Goal: Complete application form

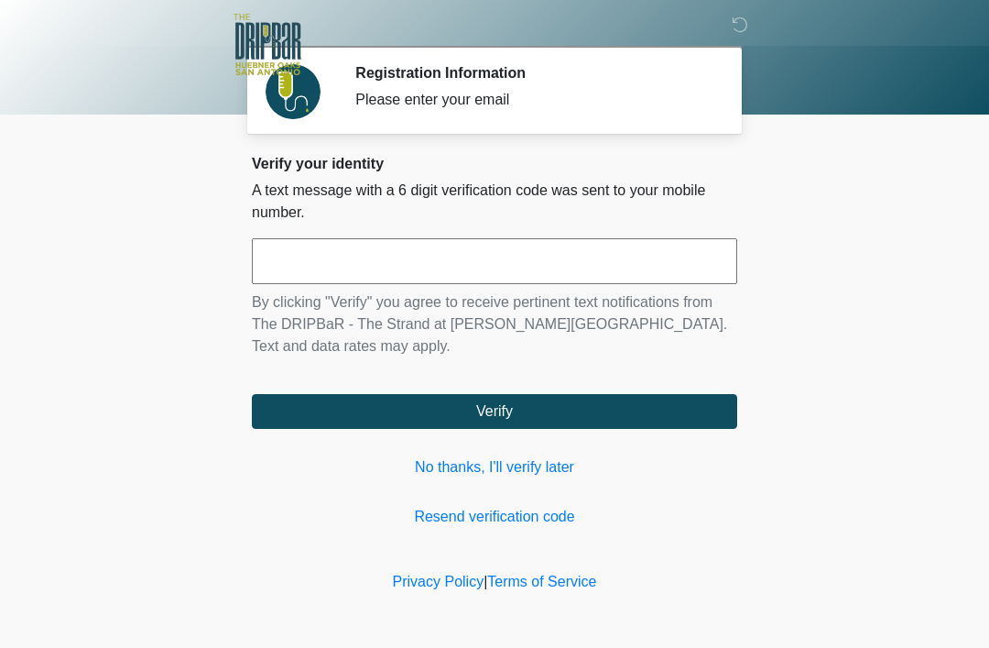
click at [688, 259] on input "text" at bounding box center [494, 261] width 485 height 46
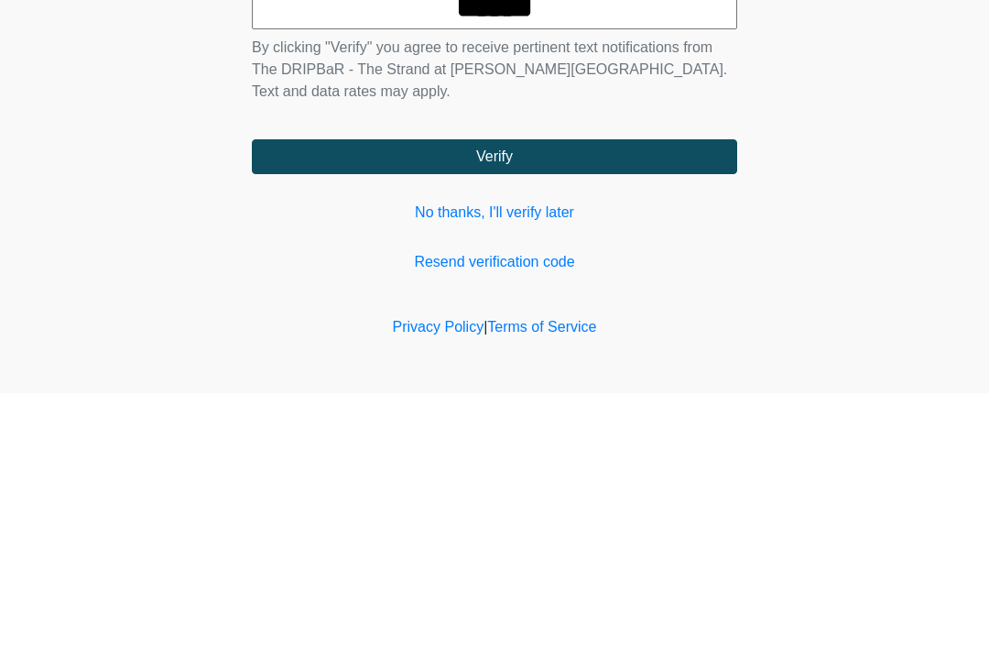
type input "******"
click at [610, 394] on button "Verify" at bounding box center [494, 411] width 485 height 35
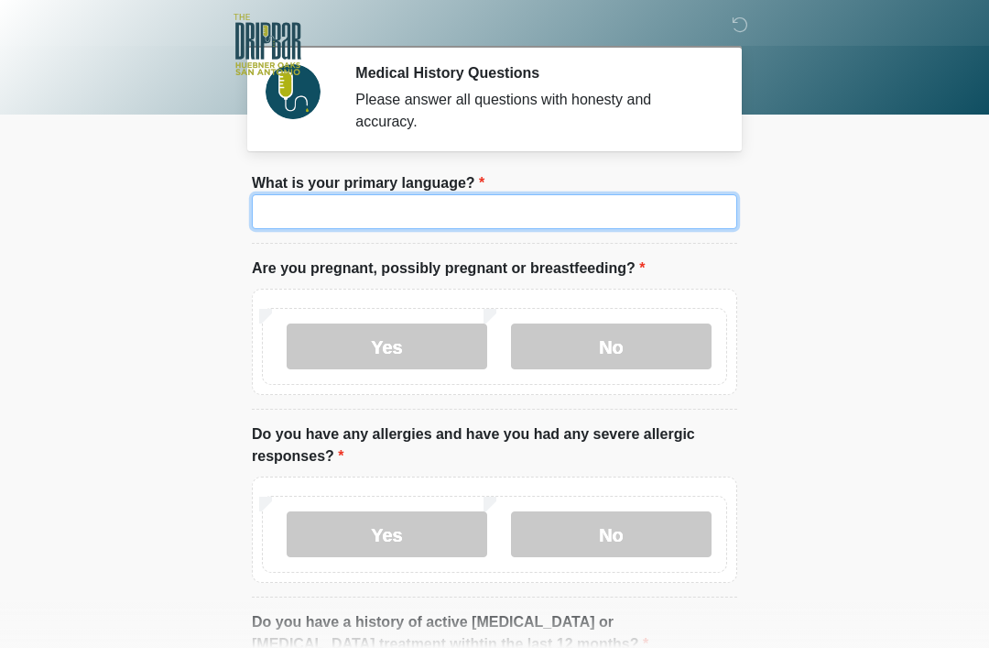
click at [598, 224] on input "What is your primary language?" at bounding box center [494, 211] width 485 height 35
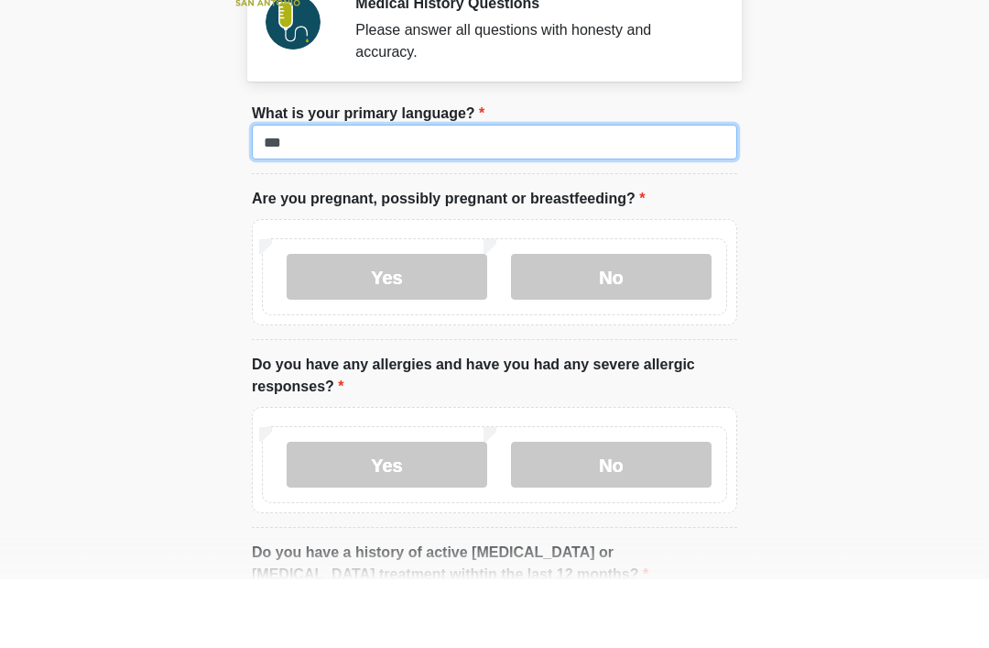
type input "***"
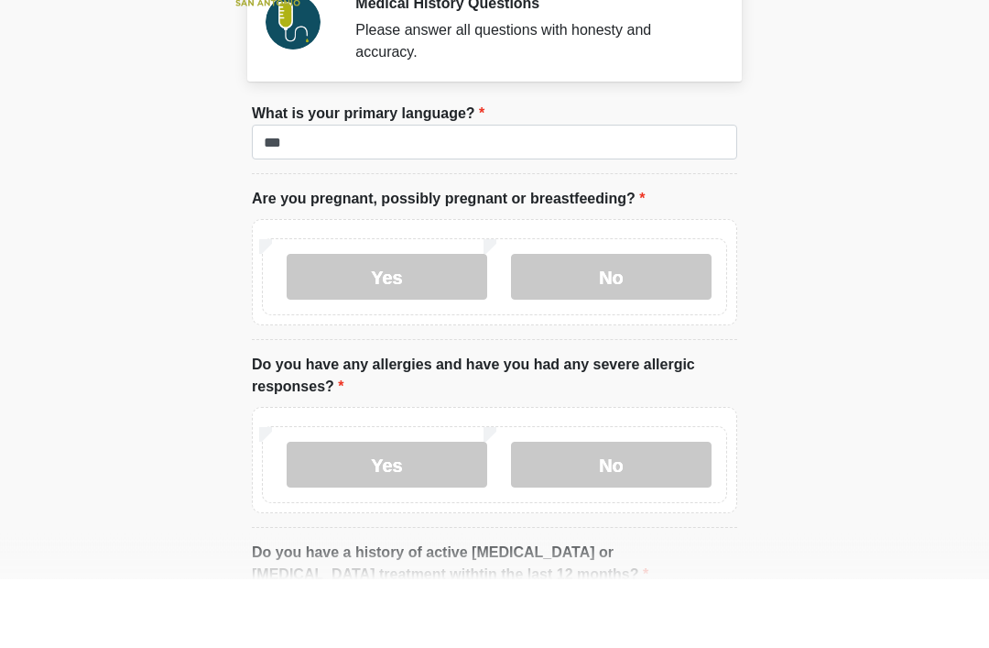
click at [606, 323] on label "No" at bounding box center [611, 346] width 201 height 46
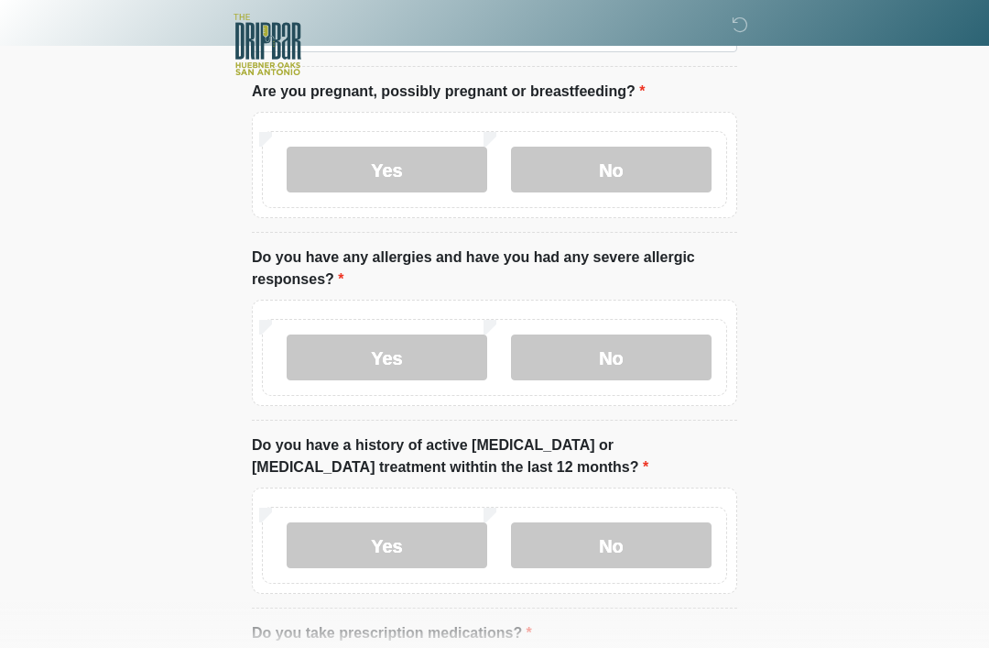
click at [640, 377] on label "No" at bounding box center [611, 357] width 201 height 46
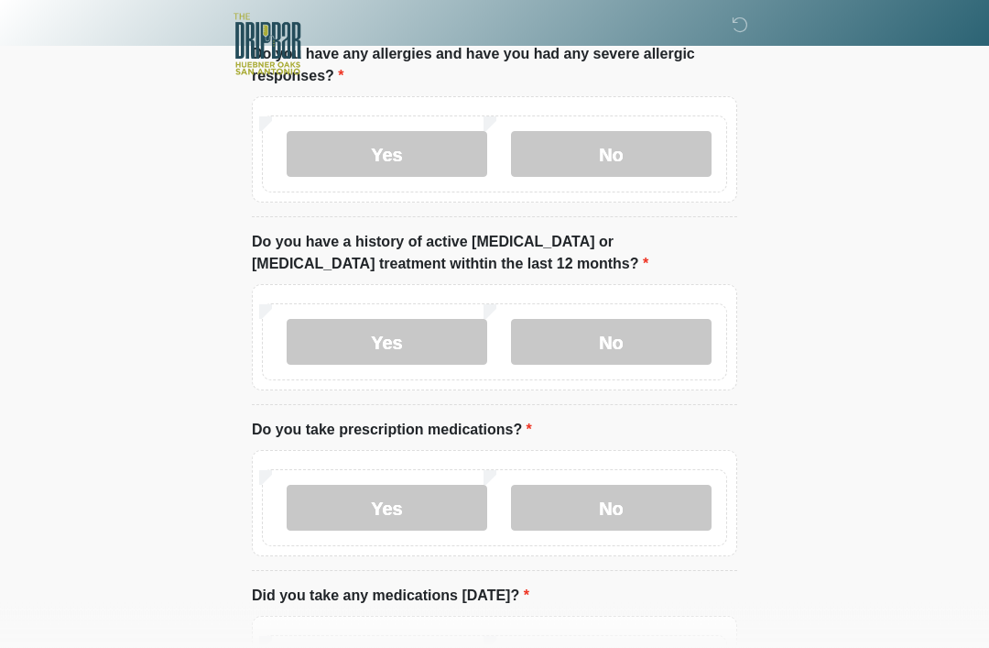
click at [635, 347] on label "No" at bounding box center [611, 343] width 201 height 46
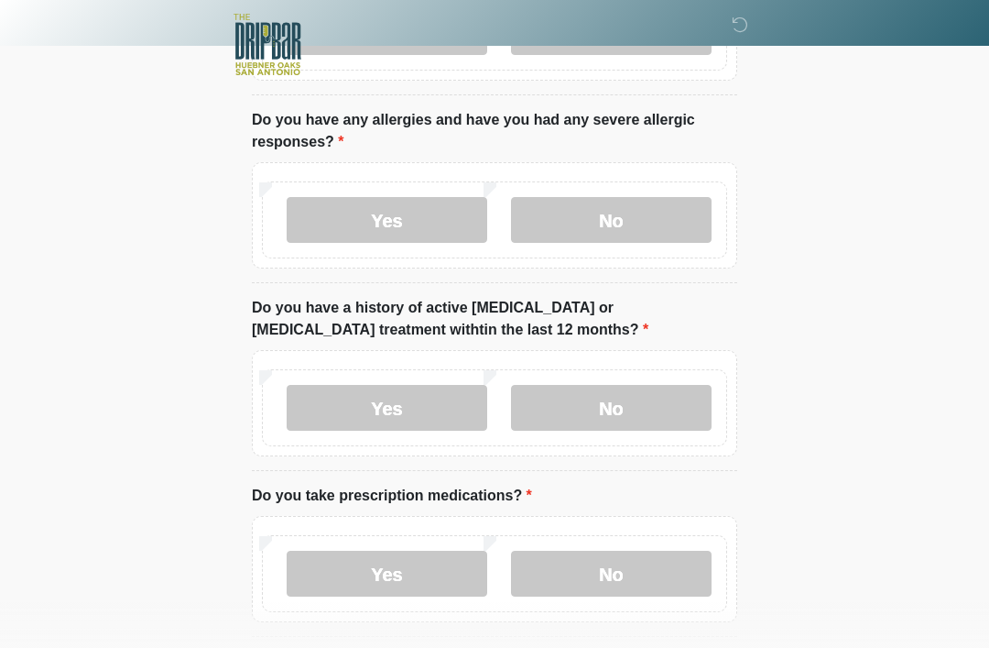
scroll to position [313, 0]
click at [434, 218] on label "Yes" at bounding box center [387, 221] width 201 height 46
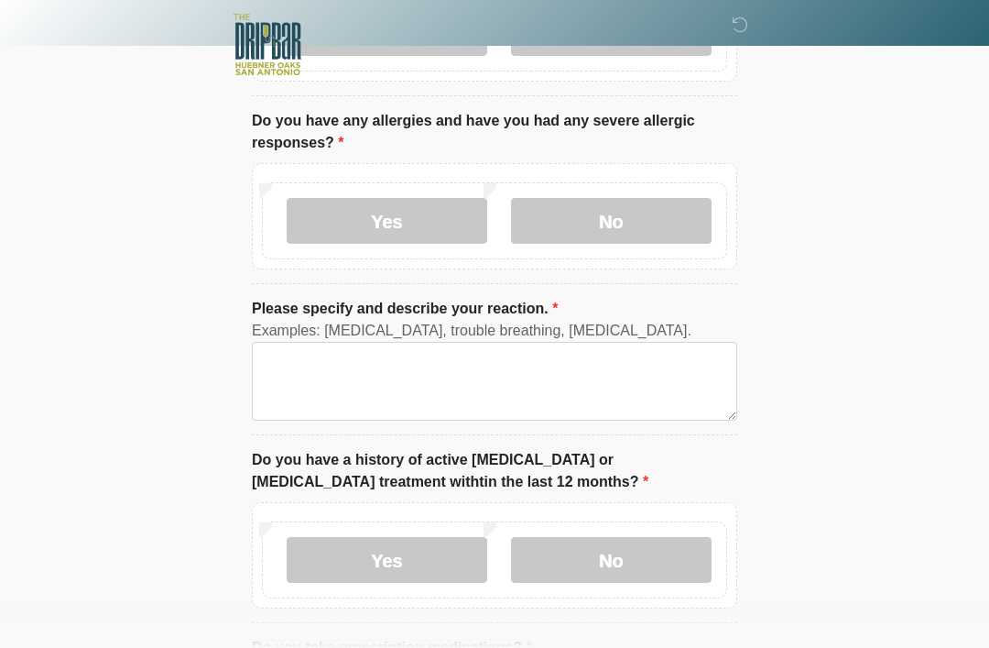
click at [473, 306] on label "Please specify and describe your reaction." at bounding box center [405, 309] width 306 height 22
click at [473, 342] on textarea "Please specify and describe your reaction." at bounding box center [494, 381] width 485 height 79
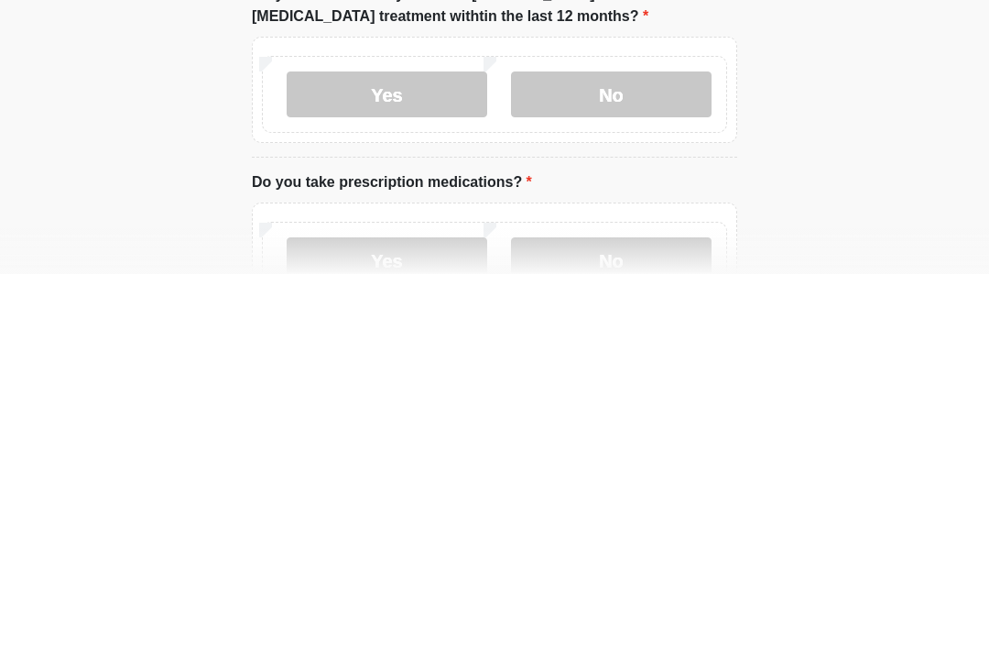
scroll to position [417, 0]
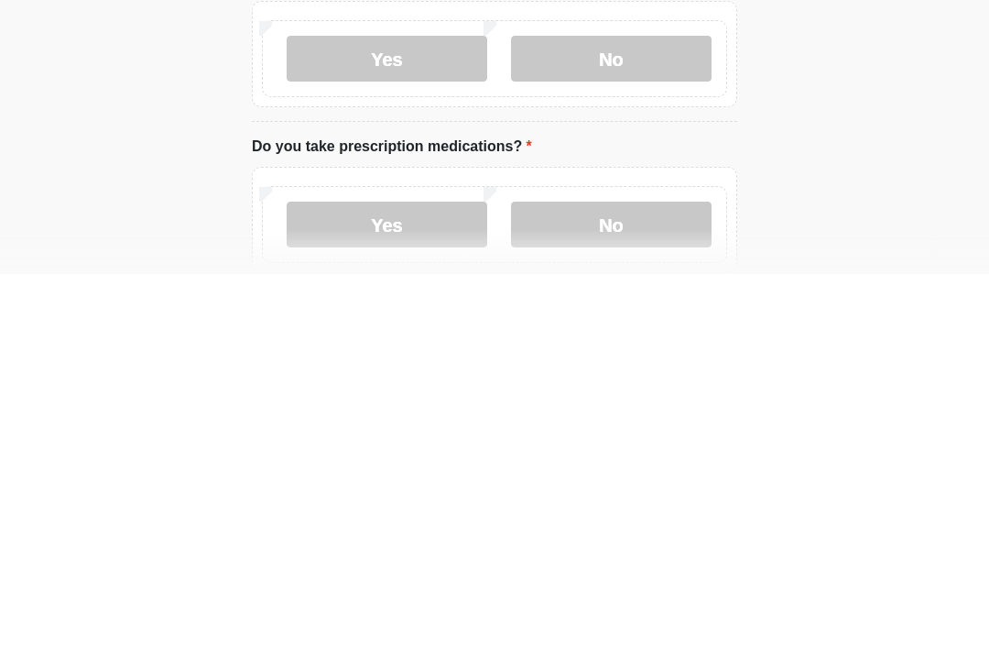
type textarea "********* ********* ****"
click at [643, 575] on label "No" at bounding box center [611, 598] width 201 height 46
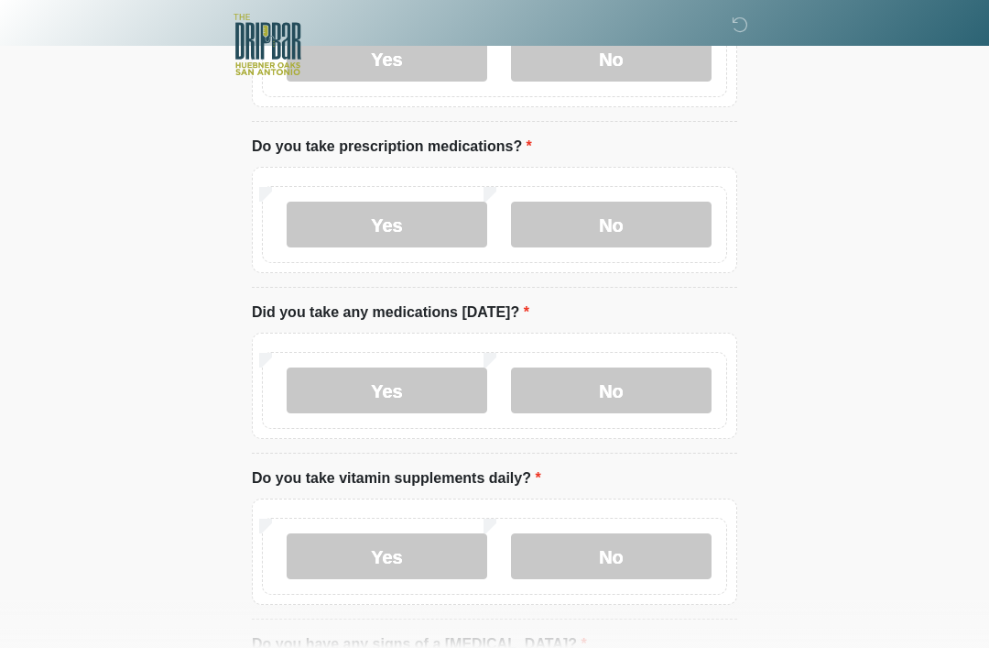
click at [451, 215] on label "Yes" at bounding box center [387, 224] width 201 height 46
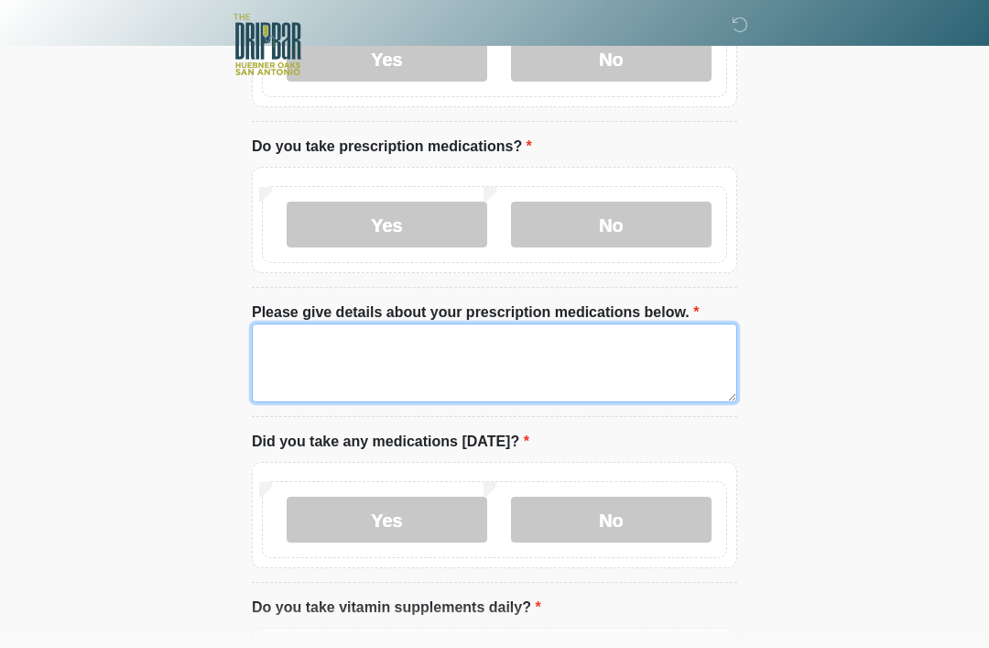
click at [439, 334] on textarea "Please give details about your prescription medications below." at bounding box center [494, 362] width 485 height 79
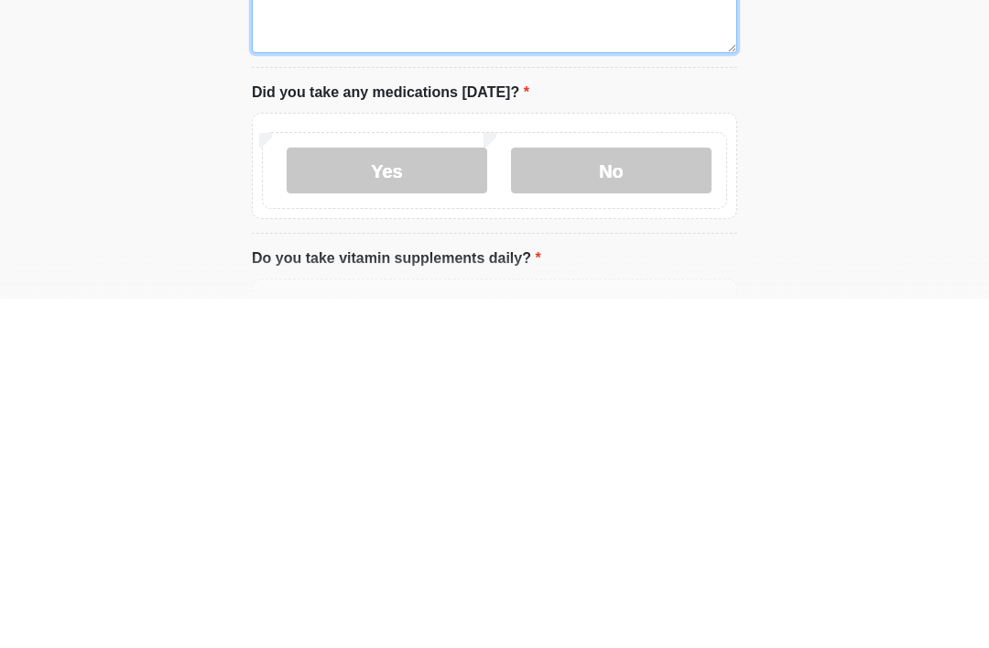
type textarea "**********"
click at [609, 496] on label "No" at bounding box center [611, 519] width 201 height 46
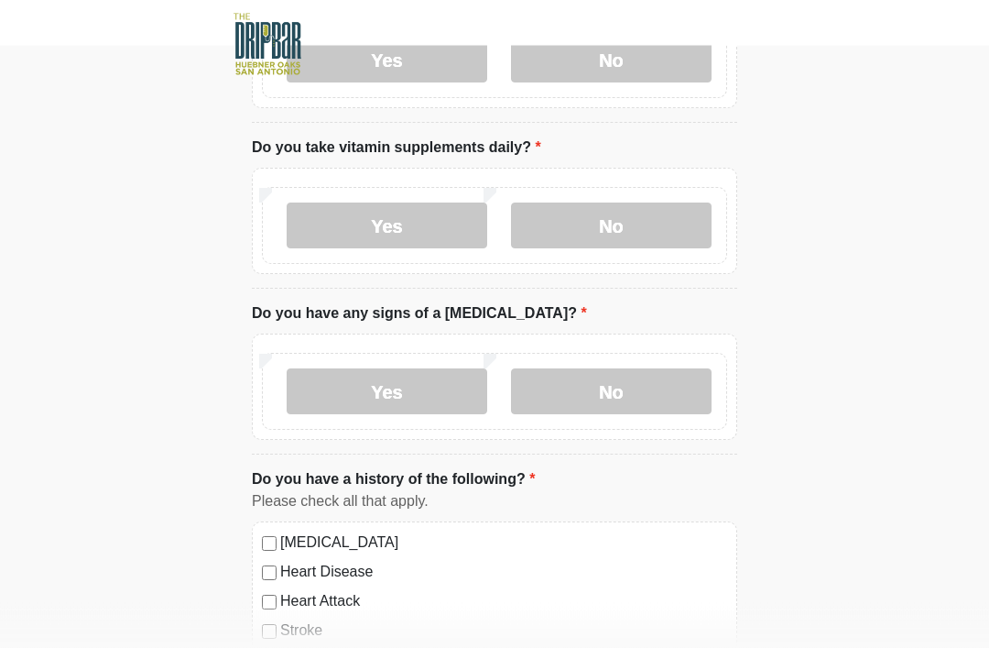
scroll to position [1272, 0]
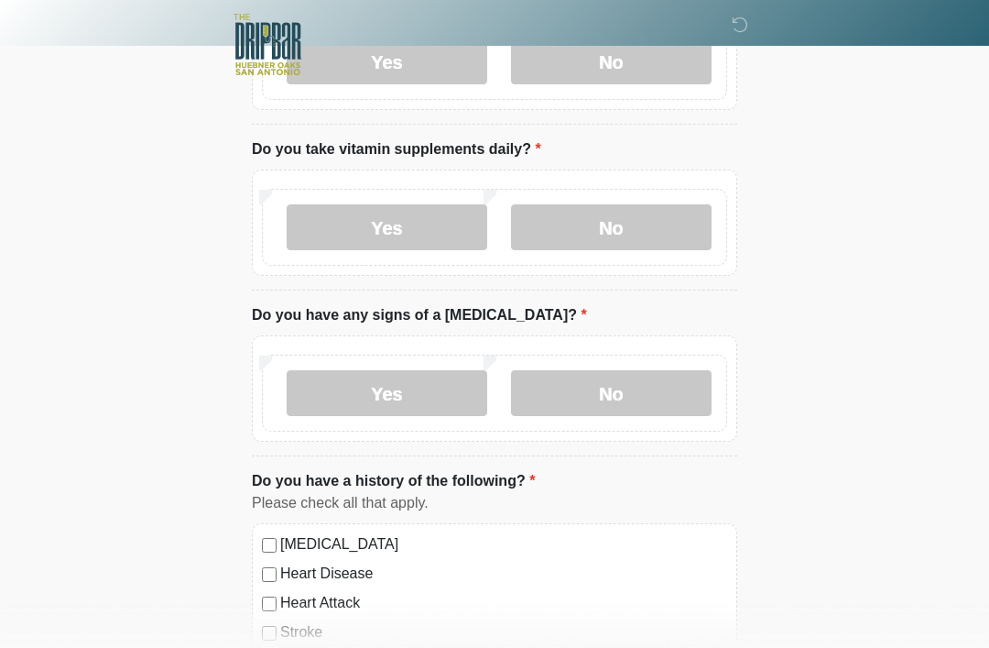
click at [690, 233] on label "No" at bounding box center [611, 227] width 201 height 46
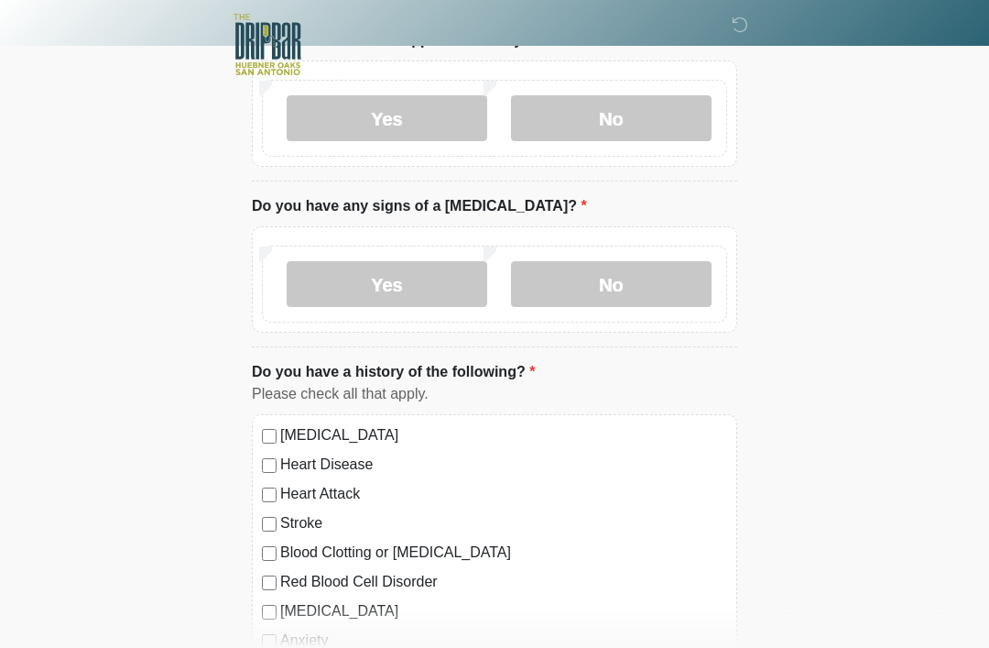
click at [646, 296] on label "No" at bounding box center [611, 284] width 201 height 46
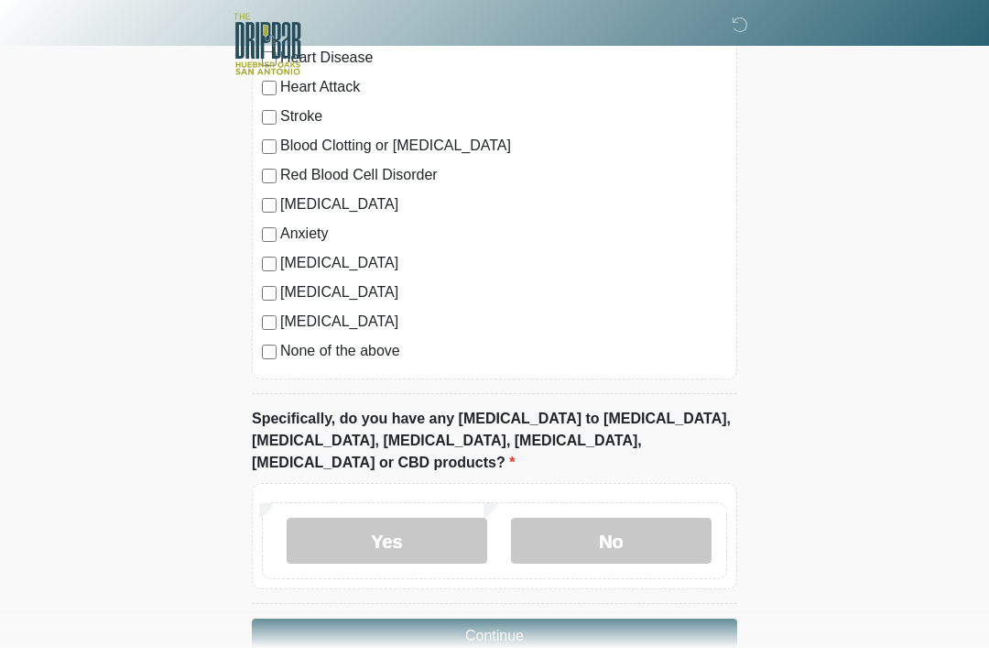
scroll to position [1806, 0]
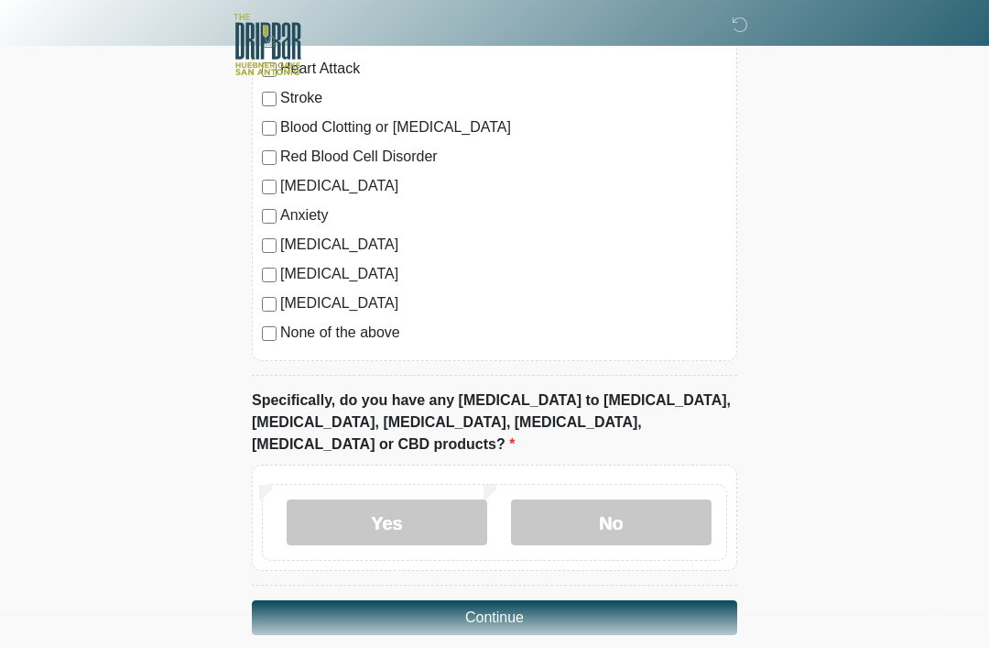
click at [566, 499] on label "No" at bounding box center [611, 522] width 201 height 46
click at [608, 600] on button "Continue" at bounding box center [494, 617] width 485 height 35
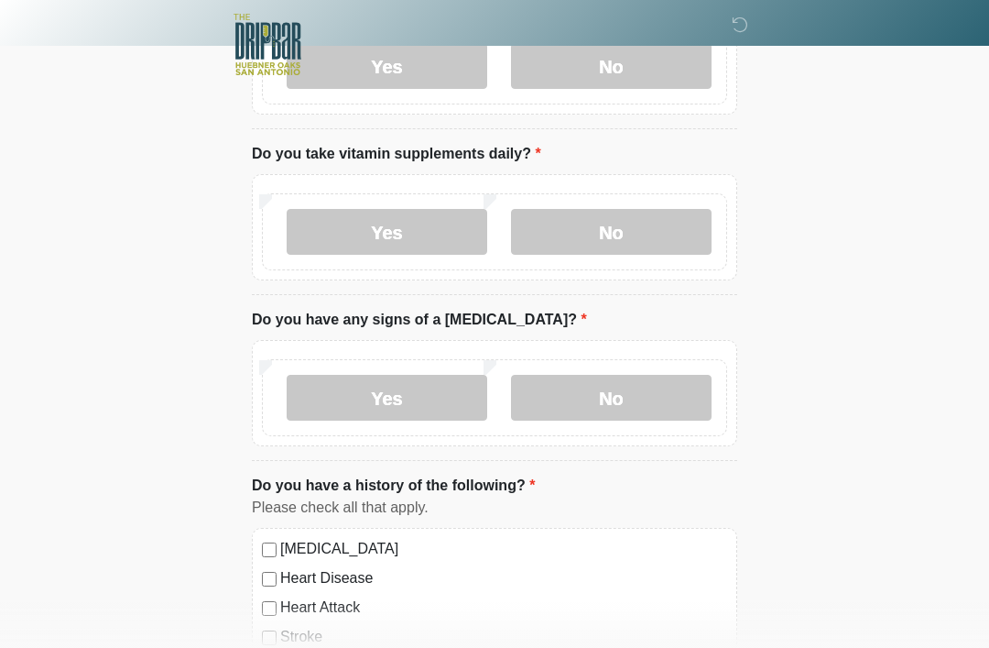
scroll to position [0, 0]
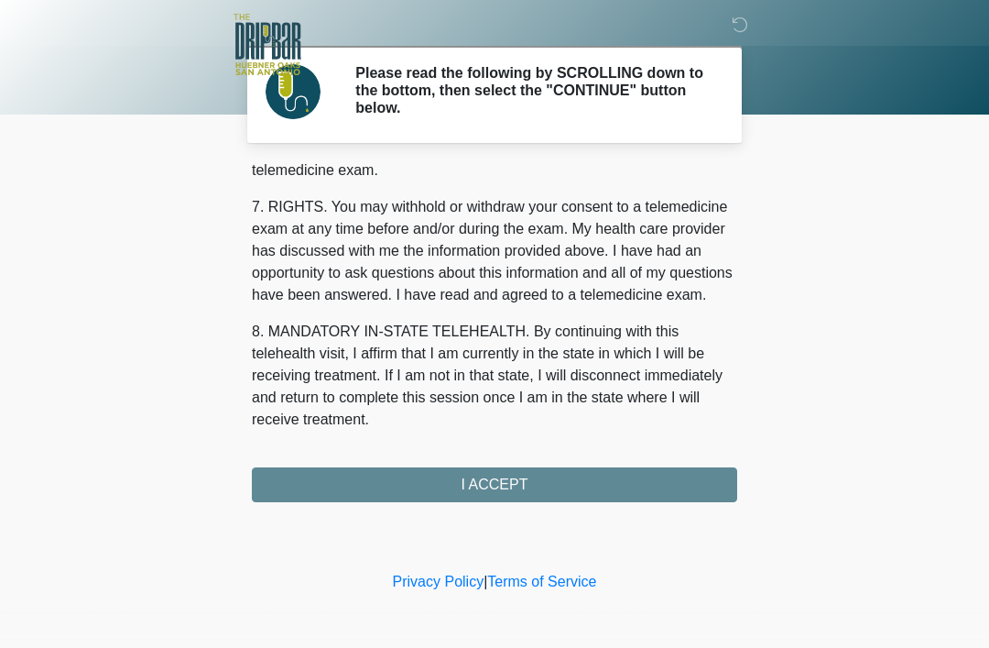
click at [493, 490] on div "1. PURPOSE. The purpose of this form is to obtain your consent for a telemedici…" at bounding box center [494, 333] width 485 height 338
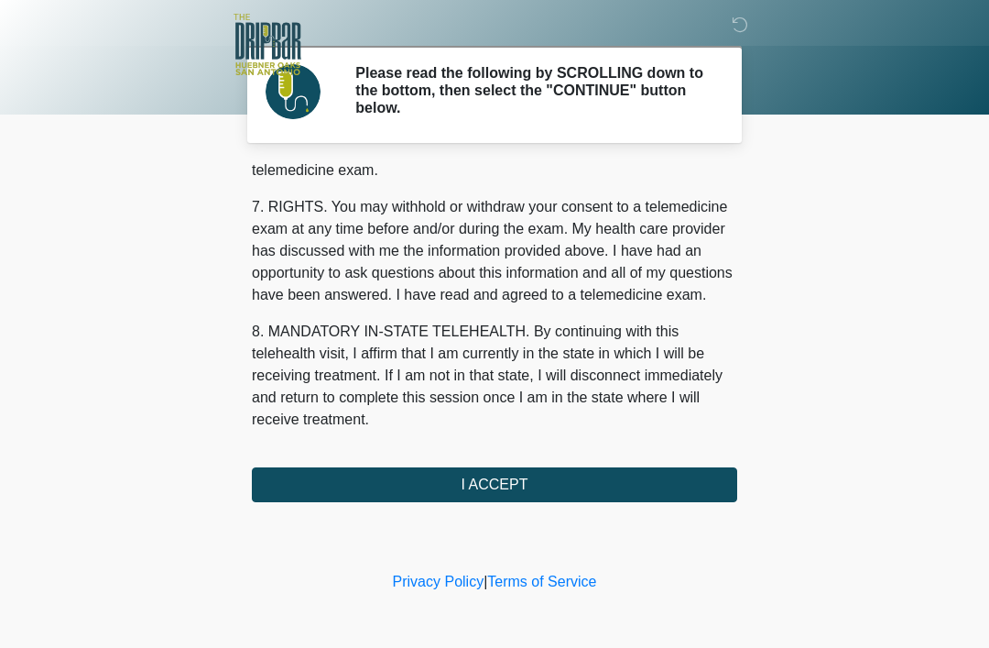
click at [556, 481] on button "I ACCEPT" at bounding box center [494, 484] width 485 height 35
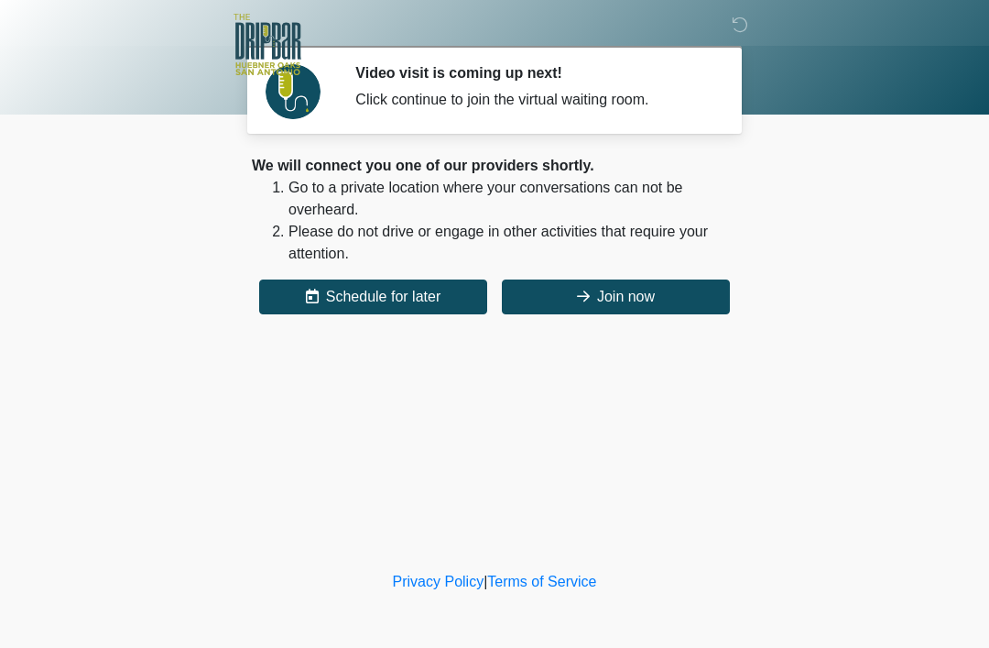
click at [690, 311] on button "Join now" at bounding box center [616, 296] width 228 height 35
